Goal: Task Accomplishment & Management: Manage account settings

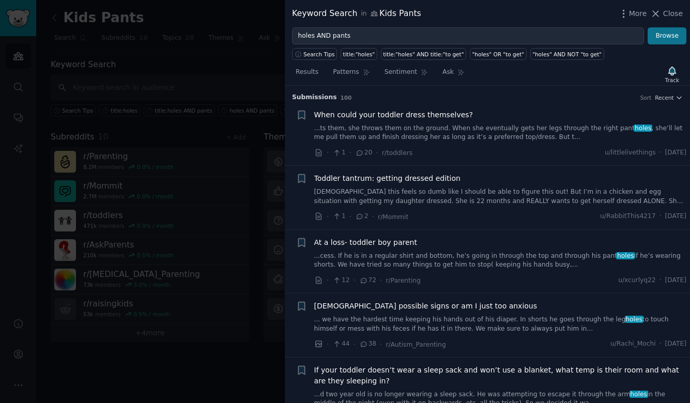
scroll to position [3088, 0]
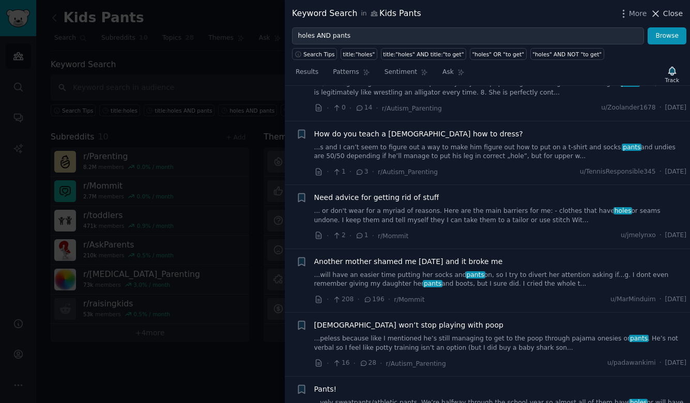
click at [668, 15] on span "Close" at bounding box center [674, 13] width 20 height 11
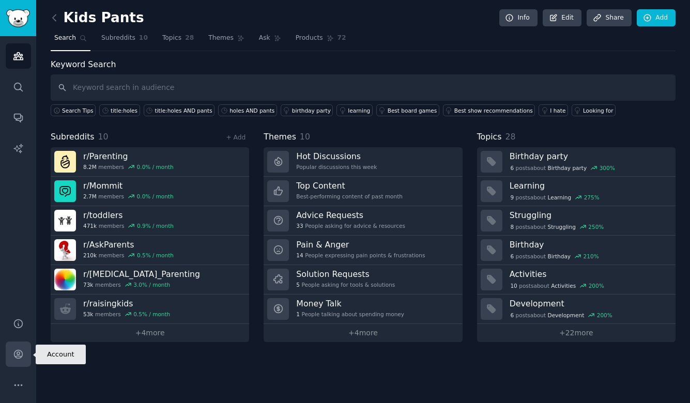
click at [21, 359] on icon "Sidebar" at bounding box center [18, 354] width 11 height 11
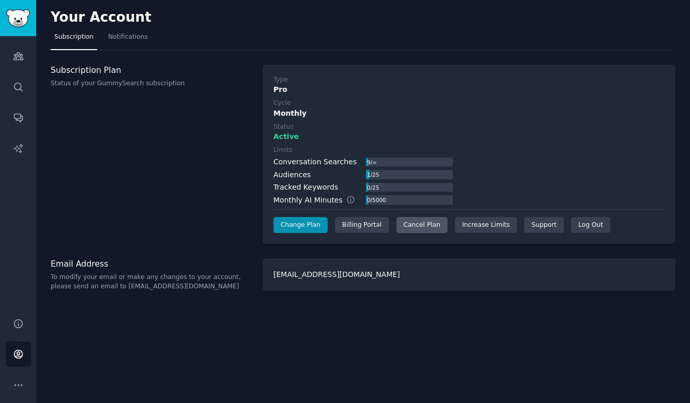
click at [418, 222] on div "Cancel Plan" at bounding box center [422, 225] width 51 height 17
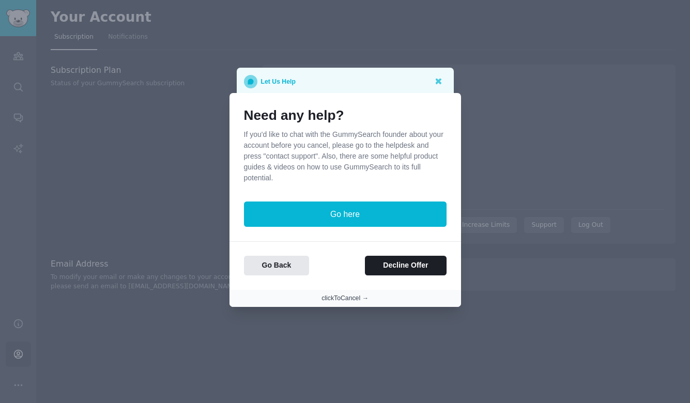
click at [353, 299] on button "clickToCancel →" at bounding box center [345, 298] width 47 height 9
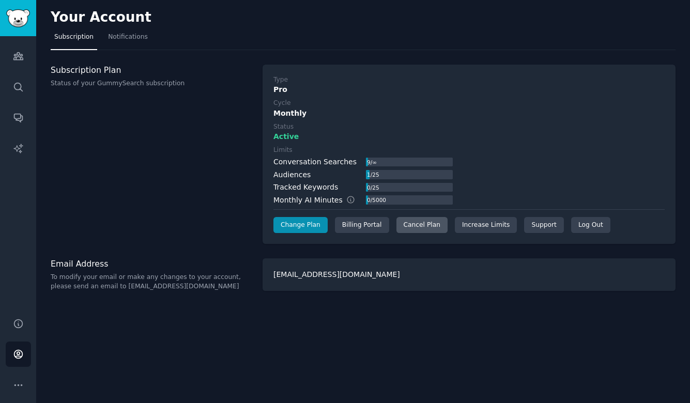
click at [423, 228] on div "Cancel Plan" at bounding box center [422, 225] width 51 height 17
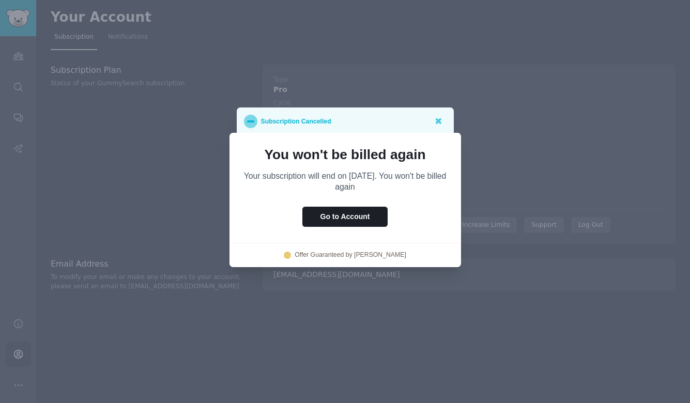
click at [374, 120] on div "Subscription Cancelled" at bounding box center [345, 121] width 203 height 13
